Goal: Find specific page/section: Find specific page/section

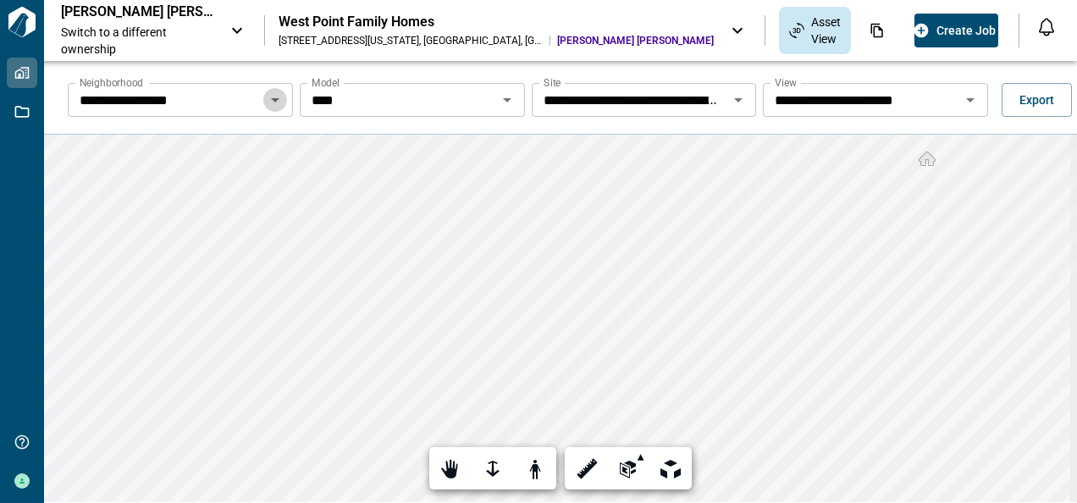
click at [273, 100] on icon "Open" at bounding box center [275, 100] width 8 height 4
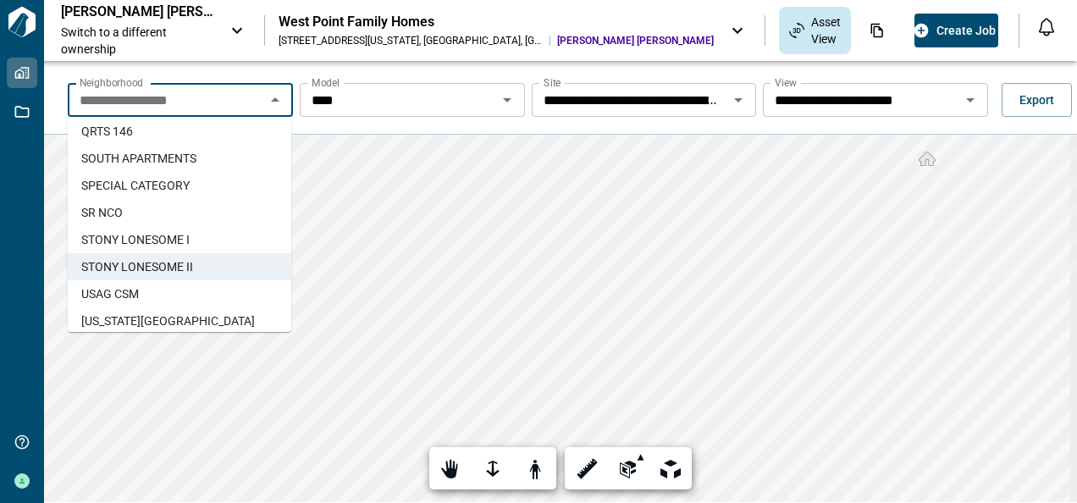
scroll to position [414, 0]
click at [130, 291] on span "USAG CSM" at bounding box center [110, 292] width 58 height 17
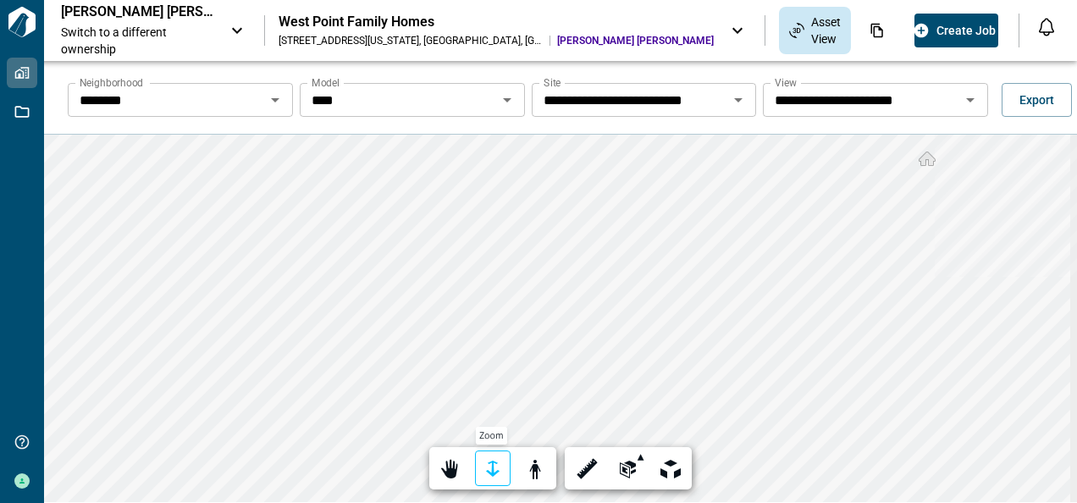
click at [487, 472] on div at bounding box center [493, 469] width 24 height 26
click at [487, 469] on div at bounding box center [493, 469] width 24 height 26
click at [503, 98] on icon "Open" at bounding box center [507, 100] width 8 height 4
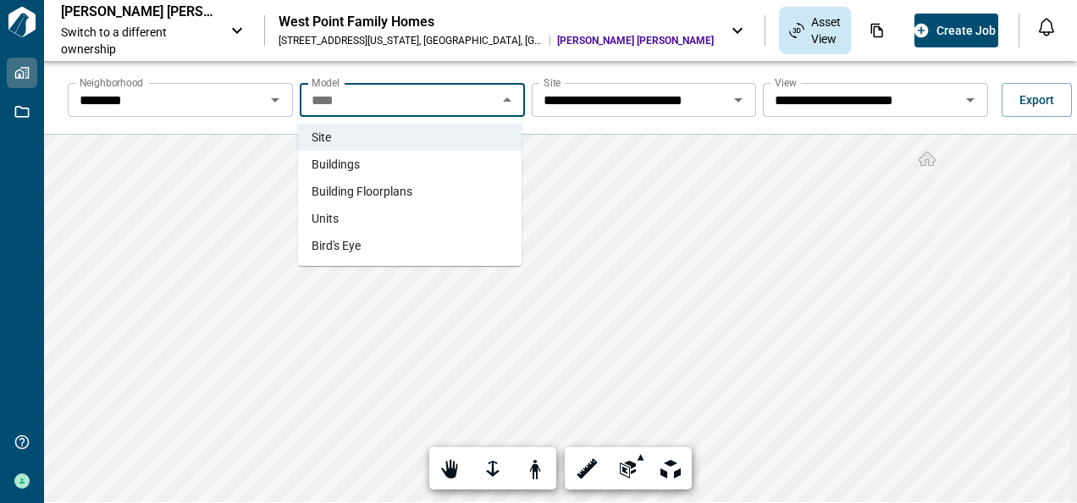
click at [348, 163] on span "Buildings" at bounding box center [335, 164] width 48 height 17
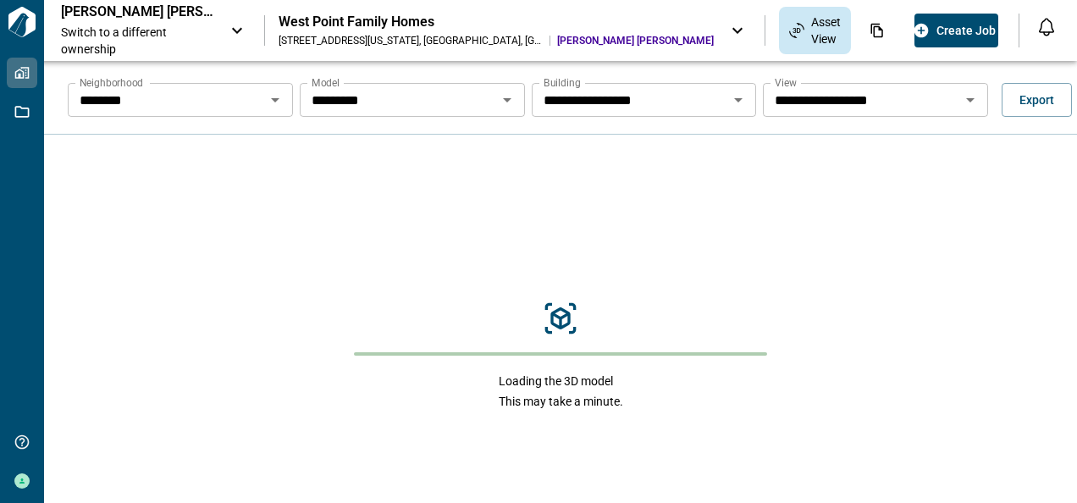
click at [734, 101] on icon "Open" at bounding box center [738, 100] width 8 height 4
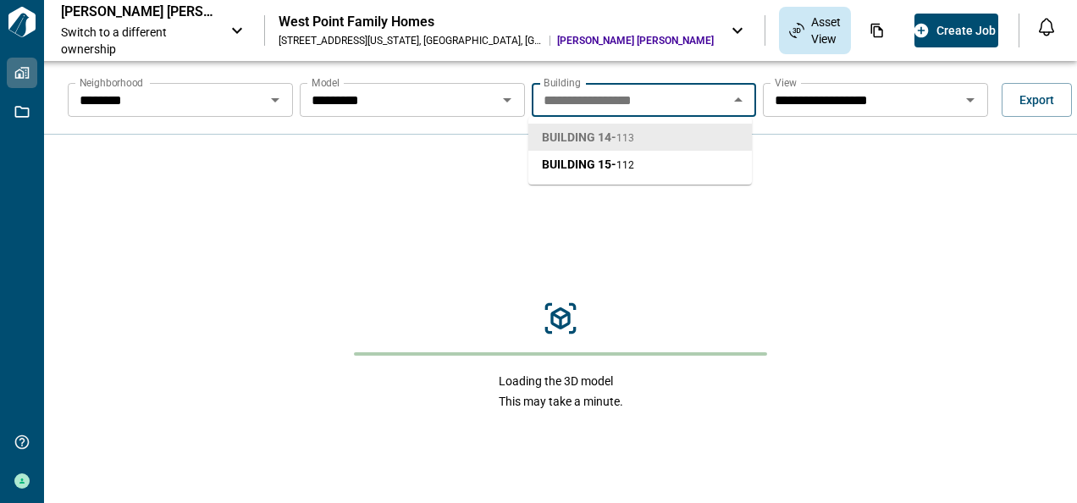
click at [620, 134] on span "BUILDING 14 - 113" at bounding box center [588, 137] width 92 height 17
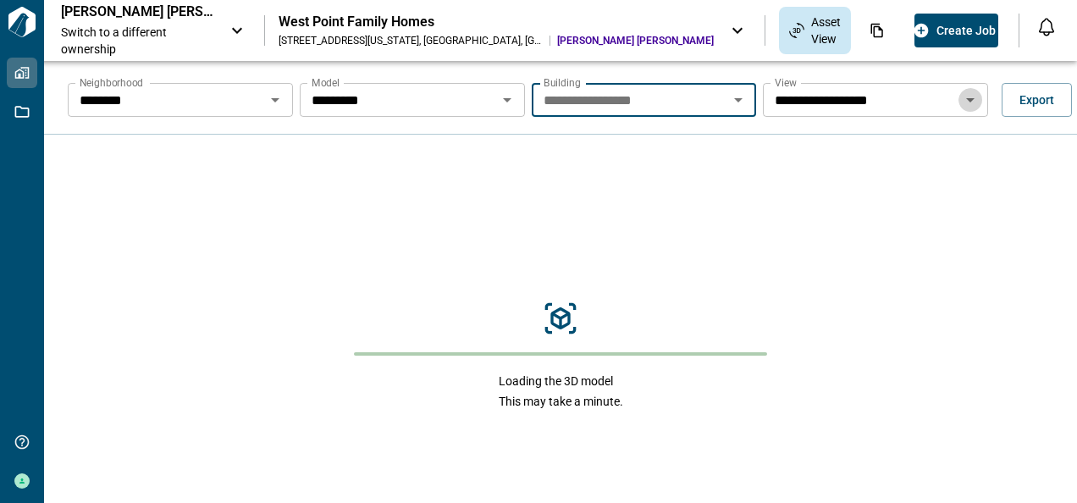
click at [966, 98] on icon "Open" at bounding box center [970, 100] width 8 height 4
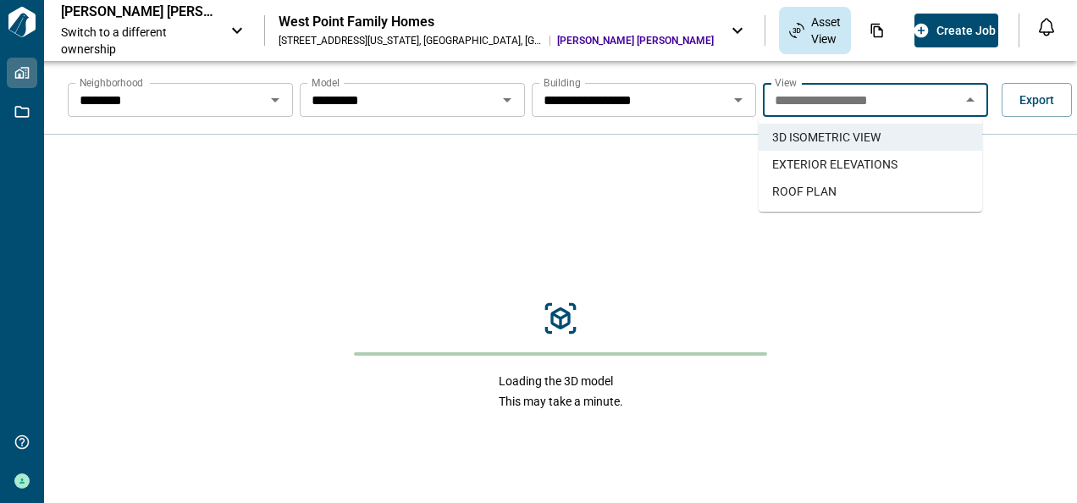
click at [870, 163] on span "EXTERIOR ELEVATIONS" at bounding box center [834, 164] width 125 height 17
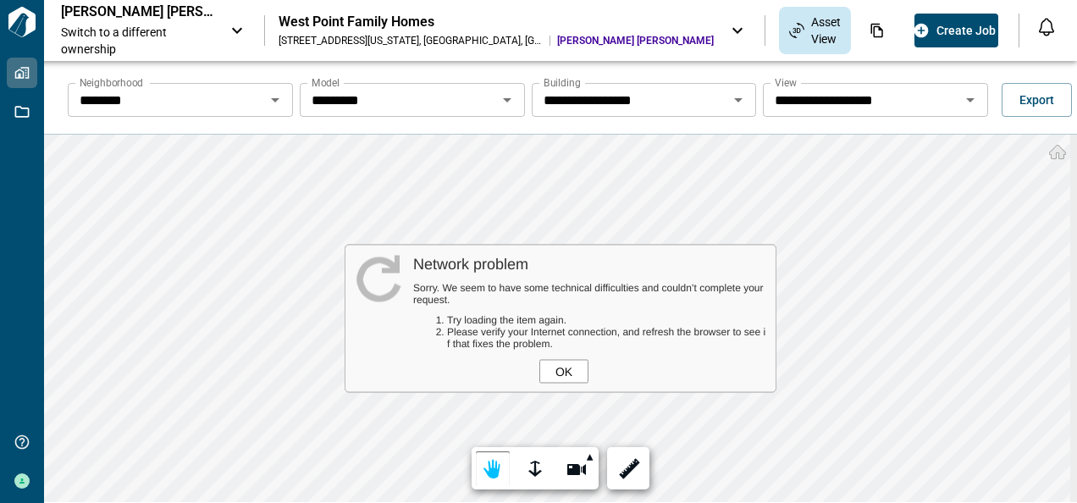
click at [560, 370] on div "OK" at bounding box center [563, 372] width 49 height 24
click at [557, 366] on div "OK" at bounding box center [563, 372] width 49 height 24
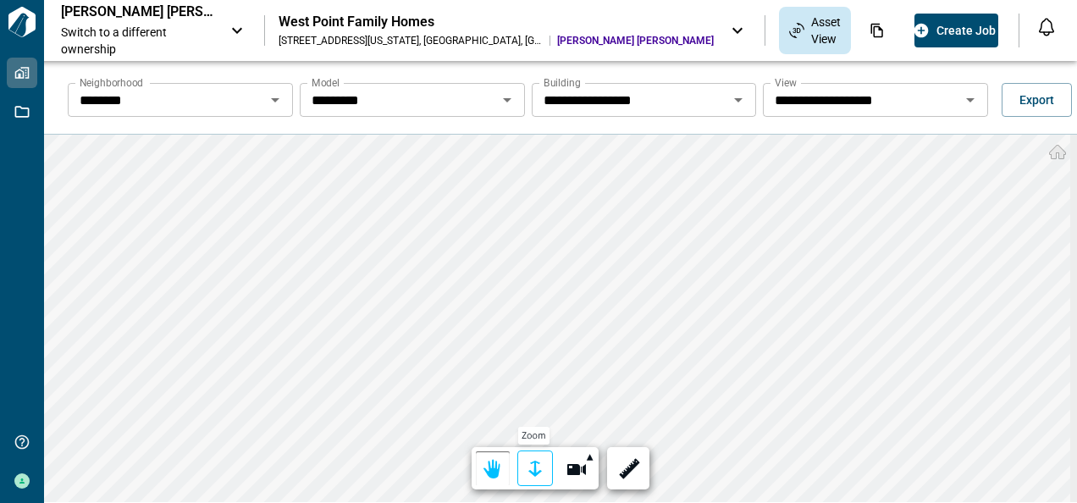
click at [532, 466] on div at bounding box center [535, 469] width 24 height 26
click at [528, 465] on div at bounding box center [535, 469] width 24 height 26
click at [351, 502] on html "**********" at bounding box center [538, 251] width 1077 height 503
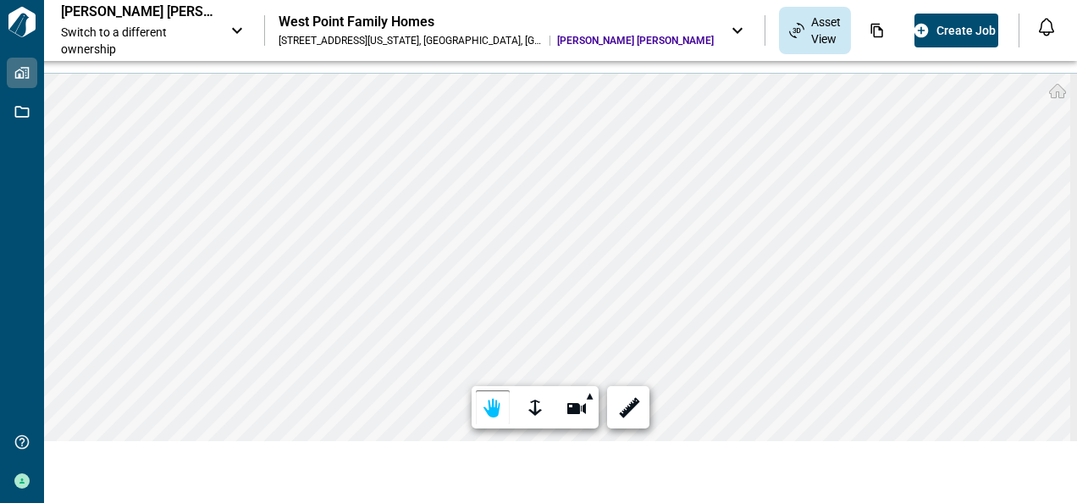
scroll to position [0, 0]
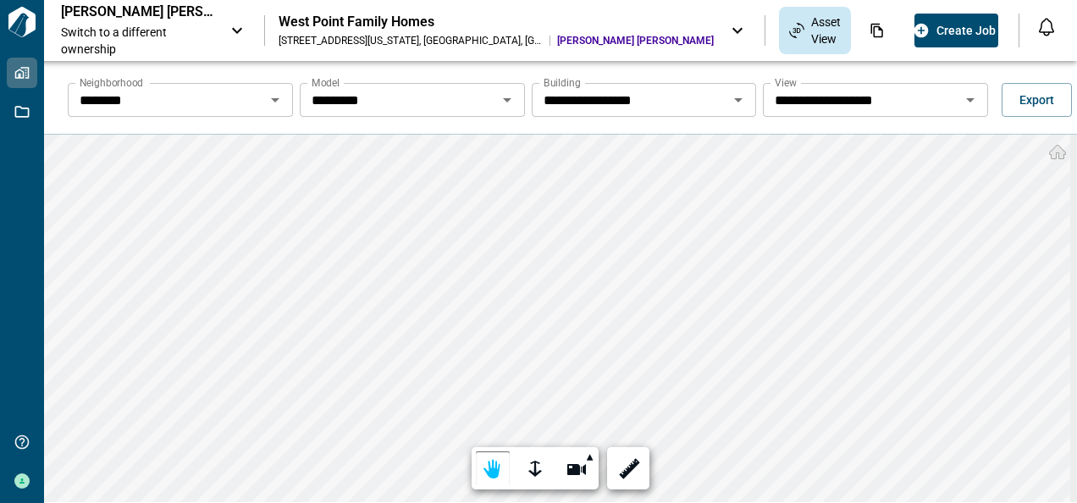
click at [447, 102] on div "**********" at bounding box center [560, 312] width 1033 height 503
click at [154, 502] on html "**********" at bounding box center [538, 251] width 1077 height 503
click at [564, 502] on html "**********" at bounding box center [538, 251] width 1077 height 503
click at [623, 470] on div at bounding box center [628, 469] width 24 height 26
